Goal: Task Accomplishment & Management: Manage account settings

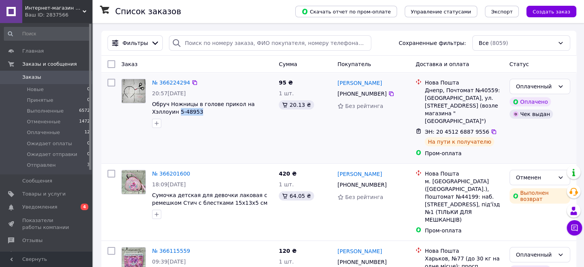
drag, startPoint x: 181, startPoint y: 111, endPoint x: 150, endPoint y: 112, distance: 31.5
click at [150, 112] on div "№ 366224294 20:57[DATE] Обруч Ножницы в голове прикол на Хэллоуин 5-48953" at bounding box center [212, 103] width 127 height 55
copy span "5-48953"
click at [48, 195] on span "Товары и услуги" at bounding box center [43, 193] width 43 height 7
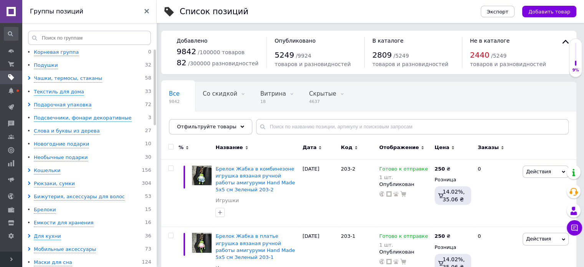
click at [287, 116] on div "Все 9842 Со скидкой 0 Удалить Редактировать Витрина 18 Удалить Редактировать Ск…" at bounding box center [368, 111] width 415 height 63
click at [288, 121] on input "text" at bounding box center [412, 126] width 313 height 15
paste input "S71131"
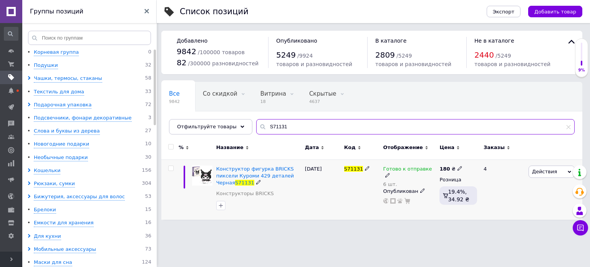
type input "S71131"
click at [390, 173] on icon at bounding box center [387, 175] width 5 height 5
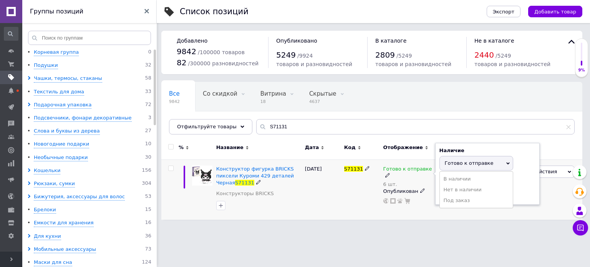
click at [514, 182] on div "Остатки" at bounding box center [487, 179] width 96 height 7
click at [479, 191] on input "6" at bounding box center [468, 192] width 58 height 15
type input "3"
click at [456, 227] on html "Интернет-магазин EASY CHOICE - подарки, декор для праздника Ваш ID: 2837566 Сай…" at bounding box center [295, 113] width 590 height 227
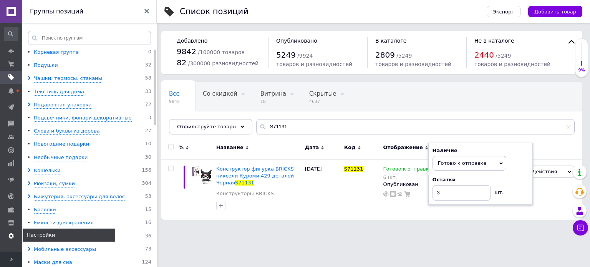
click at [0, 241] on link "Настройки" at bounding box center [11, 235] width 22 height 13
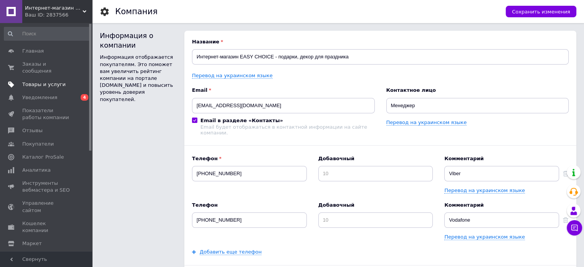
click at [36, 81] on span "Товары и услуги" at bounding box center [43, 84] width 43 height 7
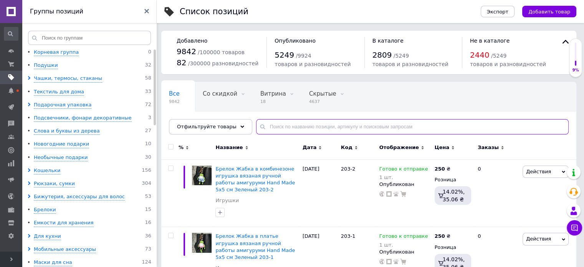
click at [305, 132] on input "text" at bounding box center [412, 126] width 313 height 15
paste input "S71131"
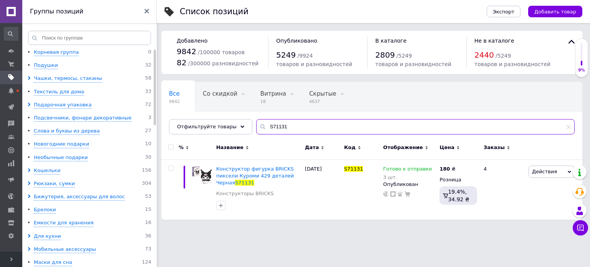
click at [295, 132] on input "S71131" at bounding box center [415, 126] width 318 height 15
paste input "25-91"
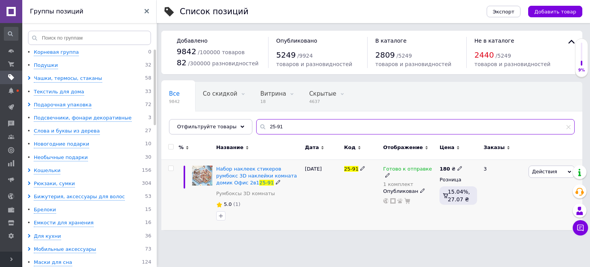
type input "25-91"
click at [390, 173] on icon at bounding box center [387, 175] width 5 height 5
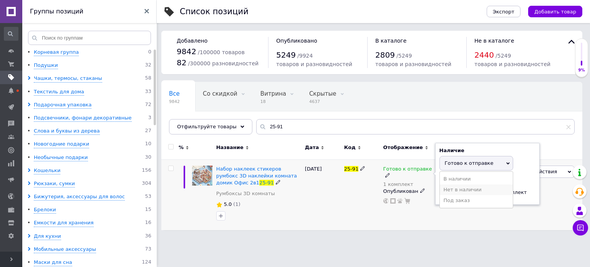
click at [458, 186] on li "Нет в наличии" at bounding box center [476, 189] width 73 height 11
click at [467, 193] on input "1" at bounding box center [468, 192] width 58 height 15
type input "0"
click at [461, 215] on div "180 ₴ Розница 15.04%, 27.07 ₴" at bounding box center [457, 194] width 41 height 71
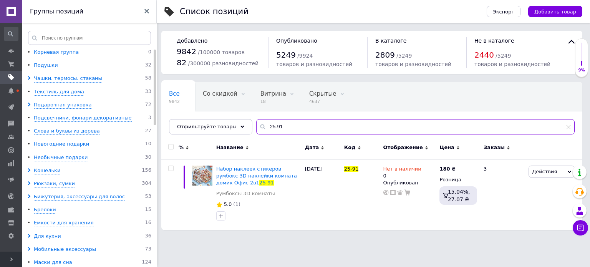
click at [350, 130] on input "25-91" at bounding box center [415, 126] width 318 height 15
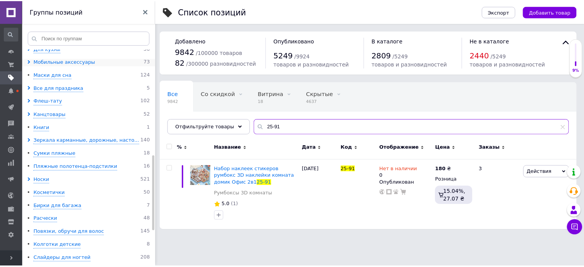
scroll to position [307, 0]
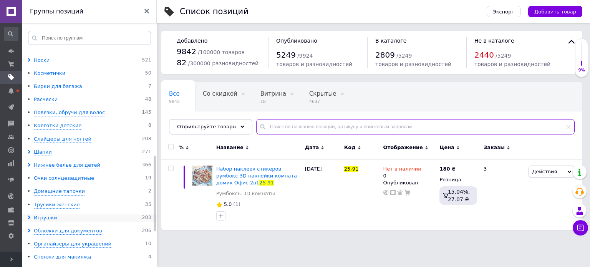
click at [43, 218] on div "Игрушки" at bounding box center [45, 217] width 23 height 7
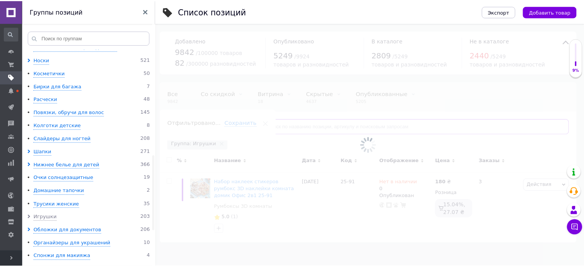
scroll to position [0, 5]
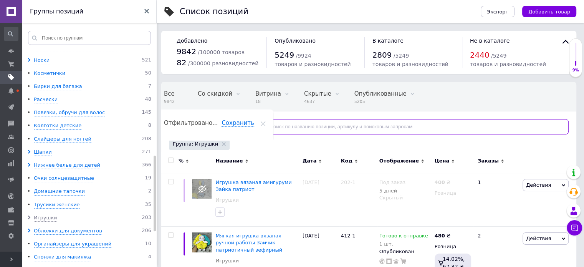
click at [308, 122] on input "text" at bounding box center [412, 126] width 313 height 15
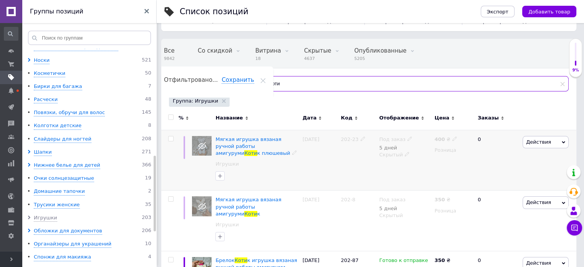
scroll to position [115, 0]
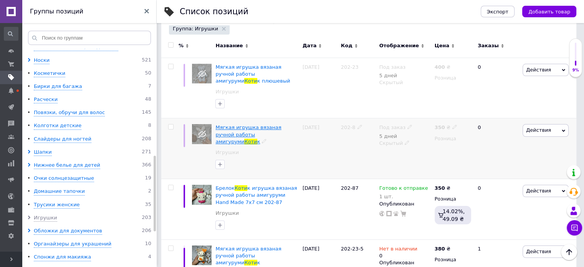
type input "коти"
click at [243, 132] on span "Мягкая игрушка вязаная ручной работы амигуруми" at bounding box center [248, 134] width 66 height 20
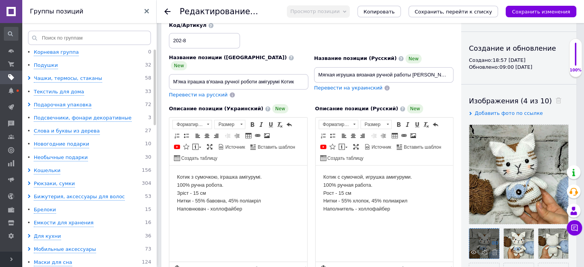
scroll to position [77, 0]
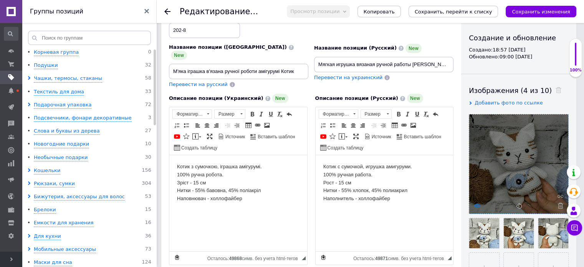
click at [476, 203] on icon at bounding box center [477, 206] width 6 height 6
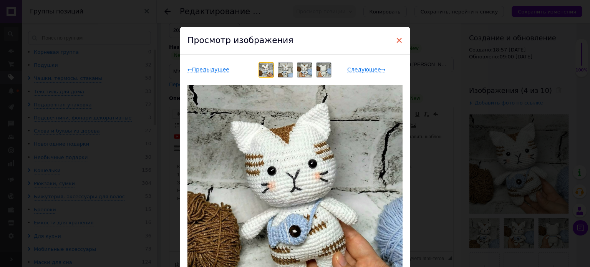
click at [398, 36] on span "×" at bounding box center [398, 40] width 7 height 13
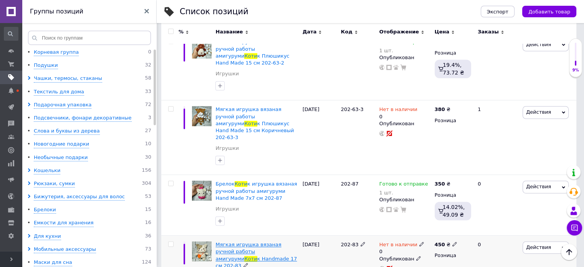
scroll to position [1106, 0]
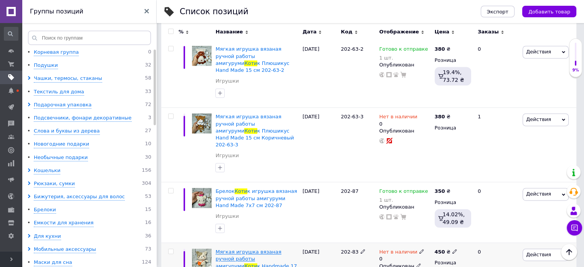
click at [232, 249] on span "Мягкая игрушка вязаная ручной работы амигуруми" at bounding box center [248, 259] width 66 height 20
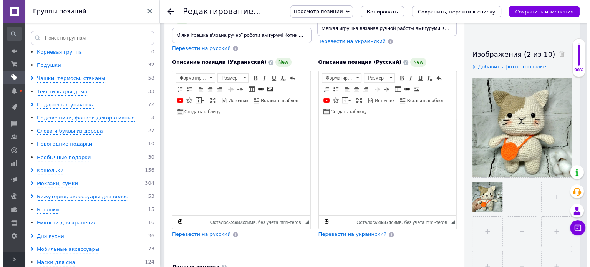
scroll to position [115, 0]
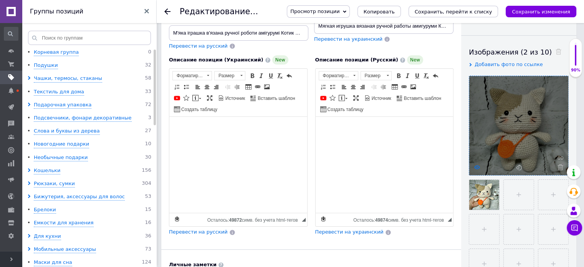
click at [478, 166] on icon at bounding box center [477, 167] width 6 height 6
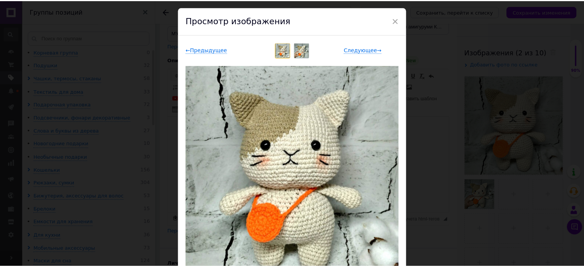
scroll to position [38, 0]
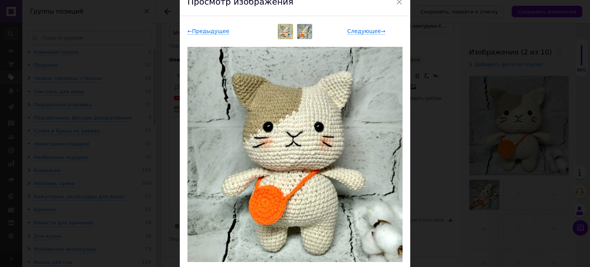
click at [433, 64] on div "× Просмотр изображения ← Предыдущее Следующее → Удалить изображение Удалить все…" at bounding box center [295, 133] width 590 height 267
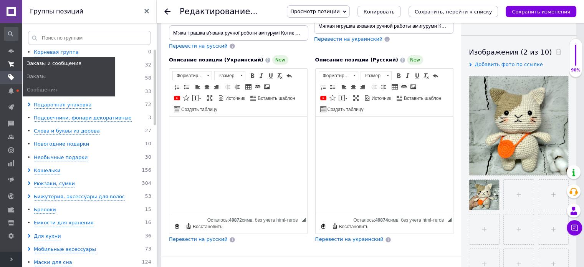
click at [9, 63] on icon at bounding box center [11, 64] width 6 height 6
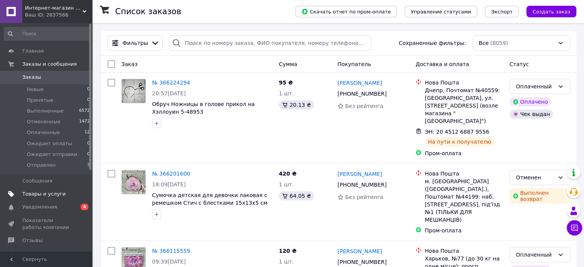
click at [34, 194] on span "Товары и услуги" at bounding box center [43, 193] width 43 height 7
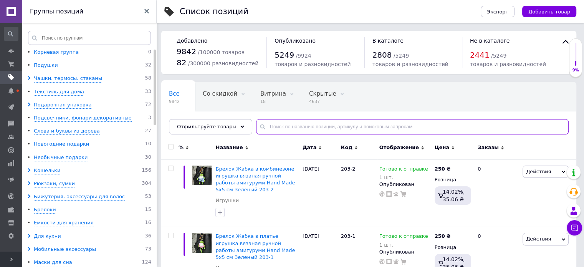
click at [302, 126] on input "text" at bounding box center [412, 126] width 313 height 15
paste input "MA26-219"
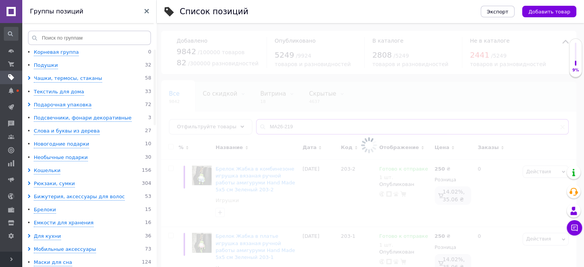
type input "MA26-219"
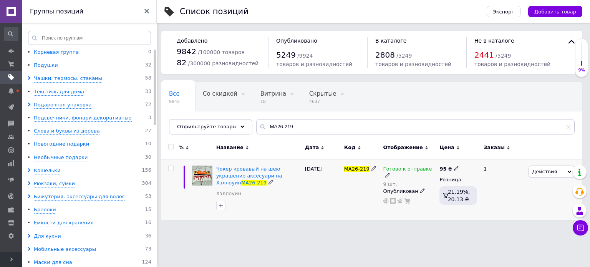
click at [389, 173] on use at bounding box center [387, 175] width 4 height 4
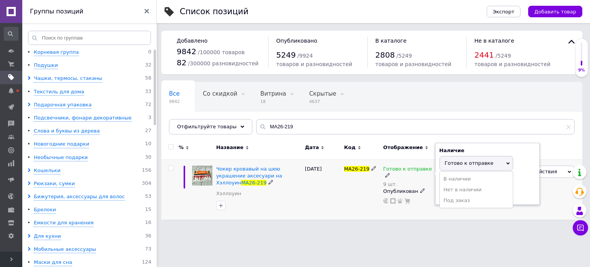
click at [527, 189] on div "Остатки 9 шт." at bounding box center [487, 188] width 96 height 24
click at [482, 195] on input "9" at bounding box center [468, 192] width 58 height 15
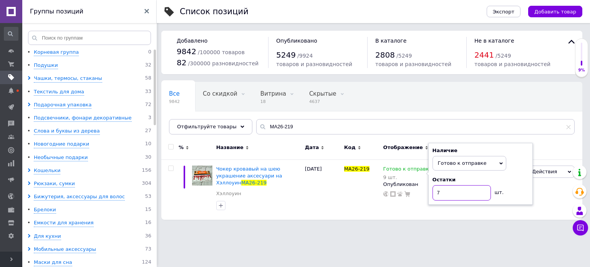
type input "7"
click at [456, 227] on html "Интернет-магазин EASY CHOICE - подарки, декор для праздника Ваш ID: 2837566 Сай…" at bounding box center [295, 113] width 590 height 227
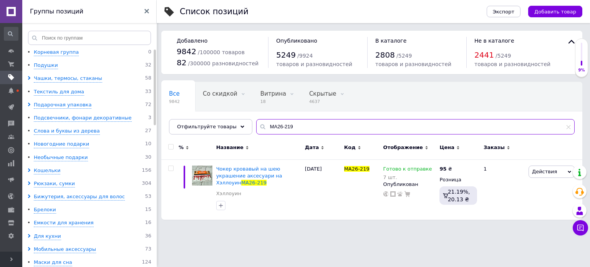
click at [319, 119] on input "MA26-219" at bounding box center [415, 126] width 318 height 15
paste input "H-16-5-3"
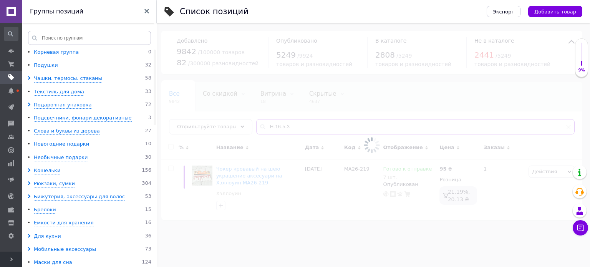
type input "H-16-5-3"
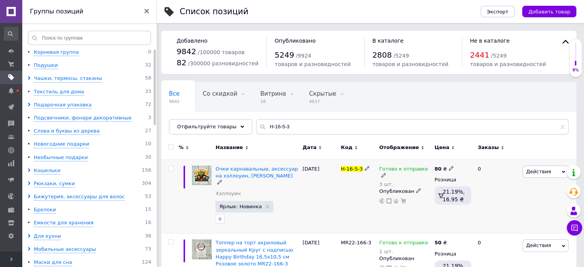
click at [422, 167] on div "Готово к отправке" at bounding box center [404, 172] width 51 height 14
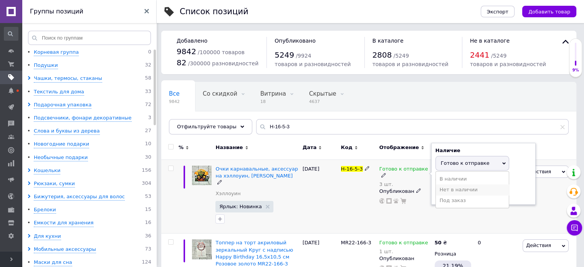
click at [453, 189] on li "Нет в наличии" at bounding box center [472, 189] width 73 height 11
click at [456, 192] on input "3" at bounding box center [464, 192] width 58 height 15
type input "0"
click at [346, 188] on div "H-16-5-3" at bounding box center [358, 196] width 38 height 74
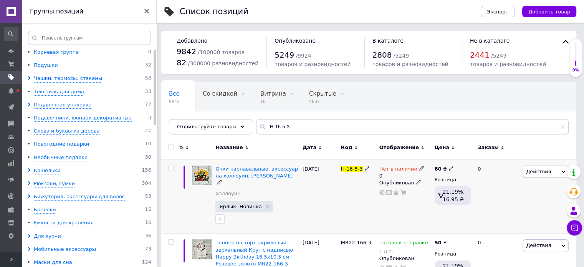
click at [366, 167] on icon at bounding box center [367, 168] width 5 height 5
click at [366, 167] on input "H-16-5-3" at bounding box center [355, 169] width 33 height 12
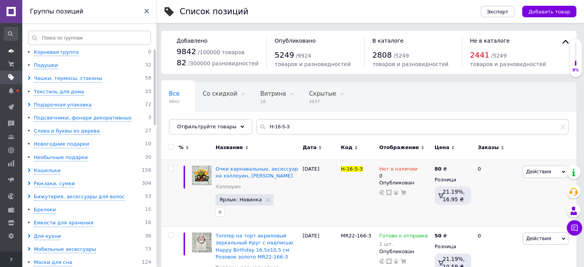
click at [3, 56] on link "Главная" at bounding box center [11, 51] width 22 height 13
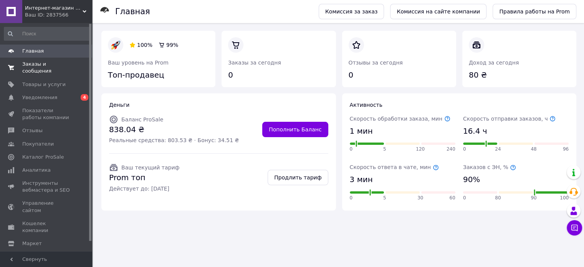
click at [20, 69] on link "Заказы и сообщения 0 0" at bounding box center [47, 68] width 94 height 20
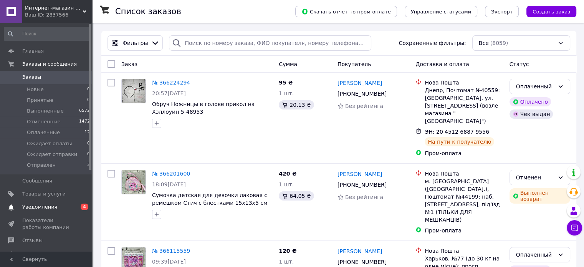
click at [45, 207] on span "Уведомления" at bounding box center [39, 206] width 35 height 7
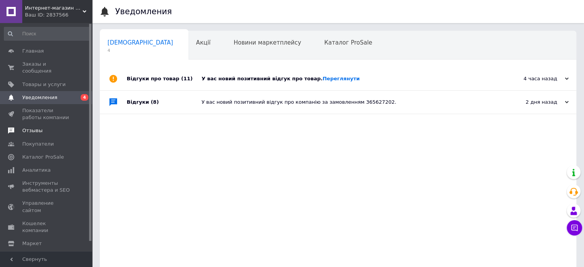
click at [53, 127] on span "Отзывы" at bounding box center [46, 130] width 49 height 7
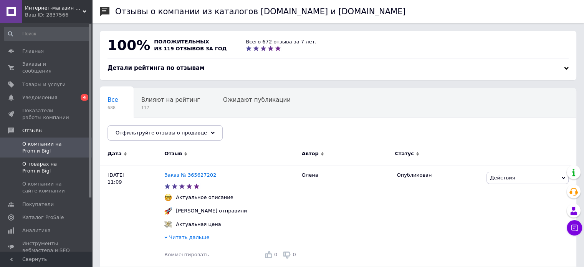
click at [47, 162] on span "О товарах на Prom и Bigl" at bounding box center [46, 167] width 49 height 14
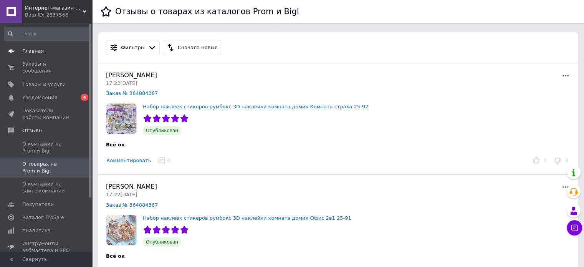
click at [23, 52] on span "Главная" at bounding box center [32, 51] width 21 height 7
